Goal: Entertainment & Leisure: Consume media (video, audio)

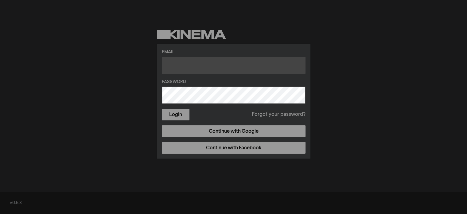
click at [218, 66] on input "text" at bounding box center [234, 65] width 144 height 17
click at [183, 65] on input "text" at bounding box center [234, 65] width 144 height 17
click at [187, 66] on input "text" at bounding box center [234, 65] width 144 height 17
type input "[EMAIL_ADDRESS][DOMAIN_NAME]"
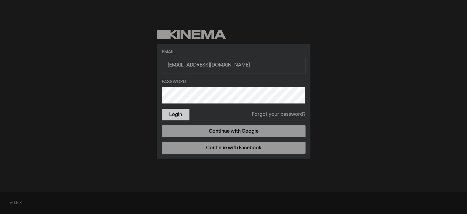
click at [175, 113] on button "Login" at bounding box center [176, 114] width 28 height 12
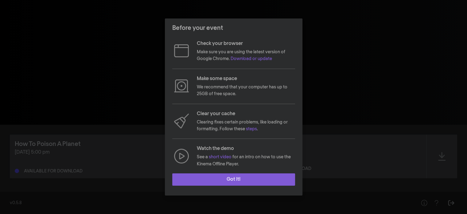
click at [251, 176] on button "Got it!" at bounding box center [233, 179] width 123 height 12
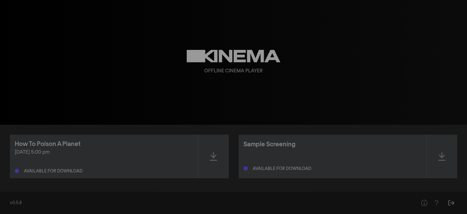
scroll to position [0, 0]
click at [211, 156] on icon at bounding box center [213, 156] width 7 height 9
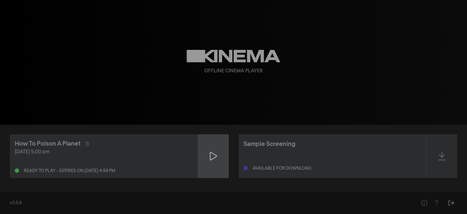
click at [211, 154] on icon at bounding box center [213, 156] width 7 height 10
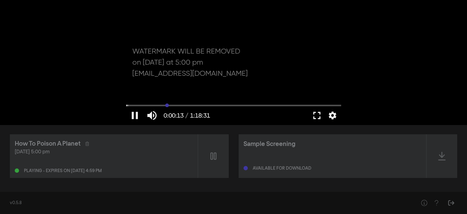
click at [167, 105] on input "Seek" at bounding box center [233, 105] width 215 height 4
click at [247, 105] on input "Seek" at bounding box center [233, 105] width 215 height 4
click at [131, 118] on button "pause" at bounding box center [134, 115] width 17 height 18
type input "2655.631675"
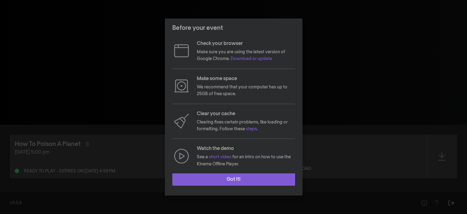
click at [238, 179] on button "Got it!" at bounding box center [233, 179] width 123 height 12
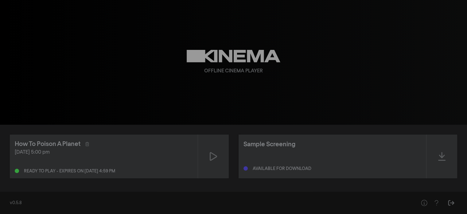
scroll to position [0, 0]
click at [212, 154] on icon at bounding box center [213, 156] width 7 height 10
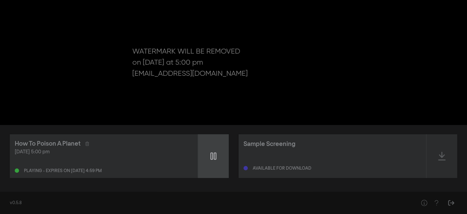
click at [212, 154] on icon at bounding box center [214, 156] width 6 height 10
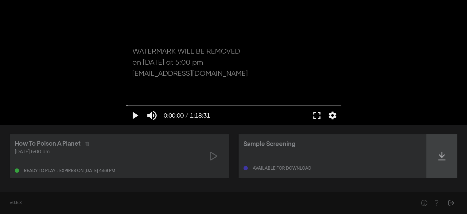
click at [444, 155] on icon at bounding box center [442, 156] width 7 height 9
click at [443, 160] on icon at bounding box center [442, 156] width 7 height 10
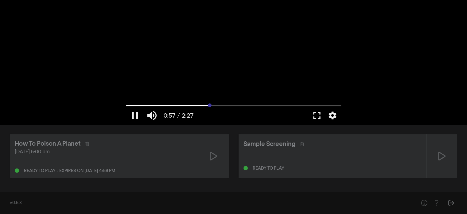
click at [210, 104] on input "Seek" at bounding box center [233, 105] width 215 height 4
click at [258, 106] on input "Seek" at bounding box center [233, 105] width 215 height 4
click at [137, 115] on button "pause" at bounding box center [134, 115] width 17 height 18
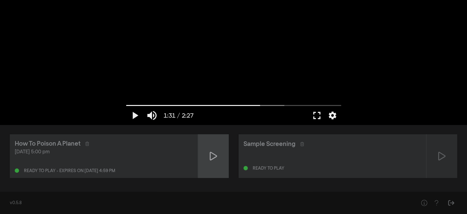
click at [218, 152] on div at bounding box center [213, 156] width 31 height 44
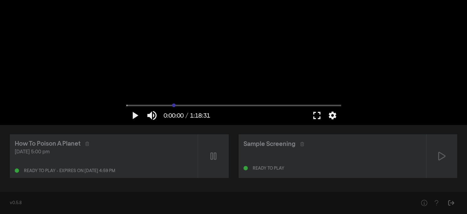
click at [174, 104] on input "Seek" at bounding box center [233, 105] width 215 height 4
click at [149, 104] on input "Seek" at bounding box center [233, 105] width 215 height 4
click at [137, 117] on button "play_arrow" at bounding box center [134, 115] width 17 height 18
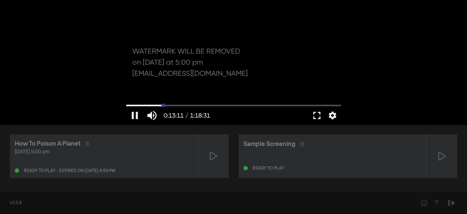
click at [164, 105] on input "Seek" at bounding box center [233, 105] width 215 height 4
click at [137, 104] on input "Seek" at bounding box center [233, 105] width 215 height 4
click at [129, 104] on input "Seek" at bounding box center [233, 105] width 215 height 4
click at [127, 105] on input "Seek" at bounding box center [233, 105] width 215 height 4
type input "30.229006"
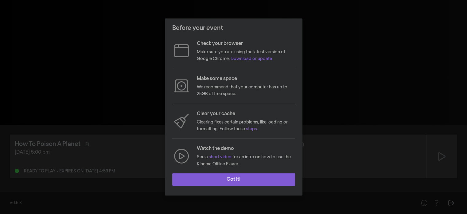
click at [245, 180] on button "Got it!" at bounding box center [233, 179] width 123 height 12
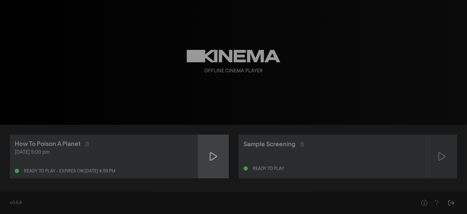
click at [213, 158] on icon at bounding box center [213, 156] width 7 height 10
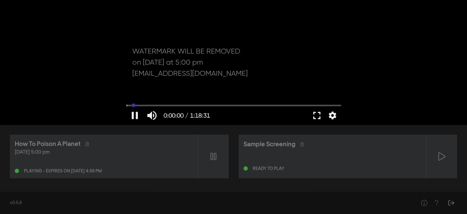
click at [134, 103] on input "Seek" at bounding box center [233, 105] width 215 height 4
click at [144, 105] on input "Seek" at bounding box center [233, 105] width 215 height 4
type input "358.809076"
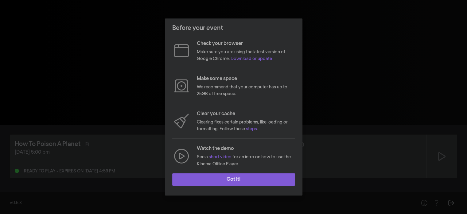
click at [242, 178] on button "Got it!" at bounding box center [233, 179] width 123 height 12
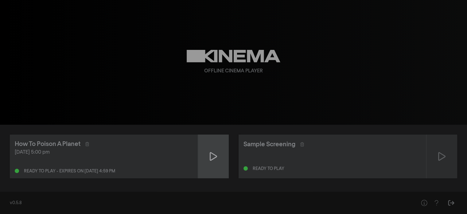
click at [214, 156] on icon at bounding box center [213, 156] width 7 height 10
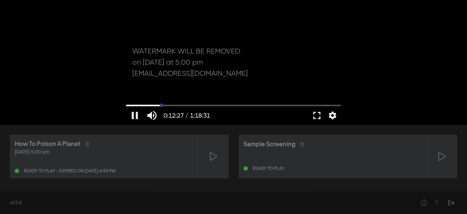
click at [161, 104] on input "Seek" at bounding box center [233, 105] width 215 height 4
click at [245, 108] on div at bounding box center [260, 115] width 95 height 18
click at [247, 107] on div at bounding box center [260, 115] width 95 height 18
click at [247, 106] on input "Seek" at bounding box center [233, 105] width 215 height 4
type input "2665.147564"
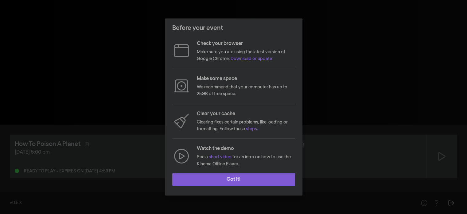
click at [231, 174] on button "Got it!" at bounding box center [233, 179] width 123 height 12
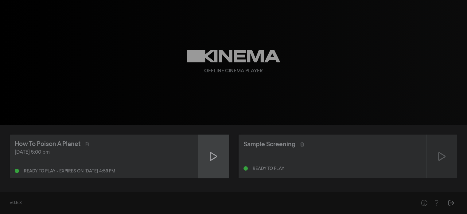
click at [208, 143] on div at bounding box center [213, 156] width 31 height 44
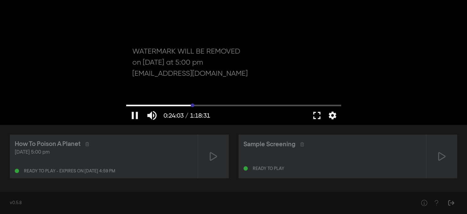
click at [193, 105] on input "Seek" at bounding box center [233, 105] width 215 height 4
click at [237, 105] on input "Seek" at bounding box center [233, 105] width 215 height 4
click at [274, 104] on input "Seek" at bounding box center [233, 105] width 215 height 4
click at [140, 103] on div at bounding box center [233, 62] width 221 height 124
click at [136, 104] on input "Seek" at bounding box center [233, 105] width 215 height 4
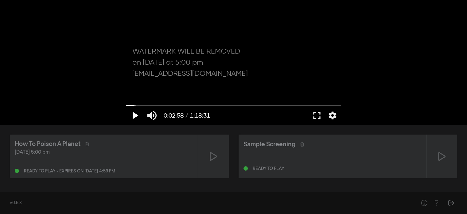
click at [133, 117] on button "play_arrow" at bounding box center [134, 115] width 17 height 18
click at [135, 115] on button "pause" at bounding box center [134, 115] width 17 height 18
type input "184.946788"
